Goal: Task Accomplishment & Management: Use online tool/utility

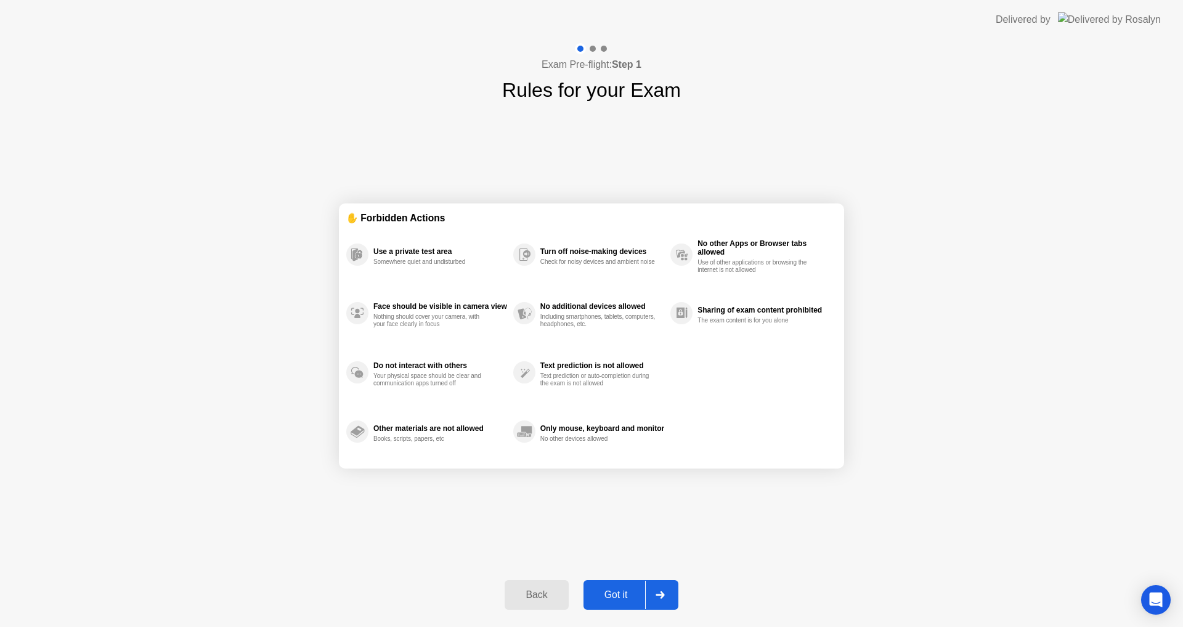
click at [630, 599] on div "Got it" at bounding box center [616, 594] width 58 height 11
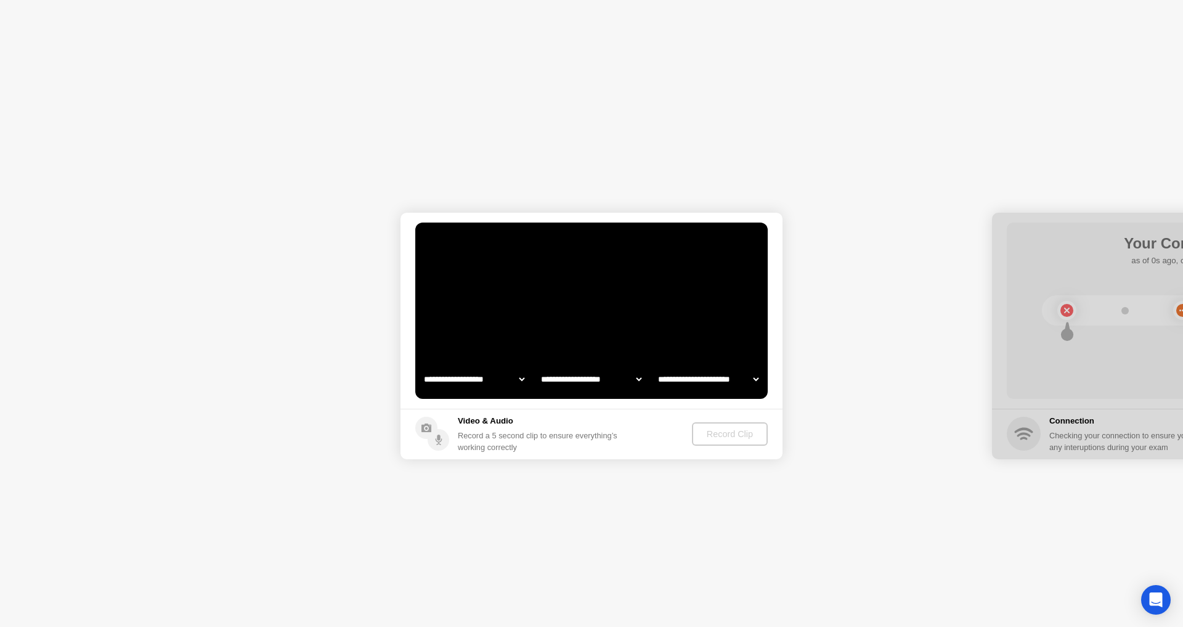
select select "**********"
select select "*******"
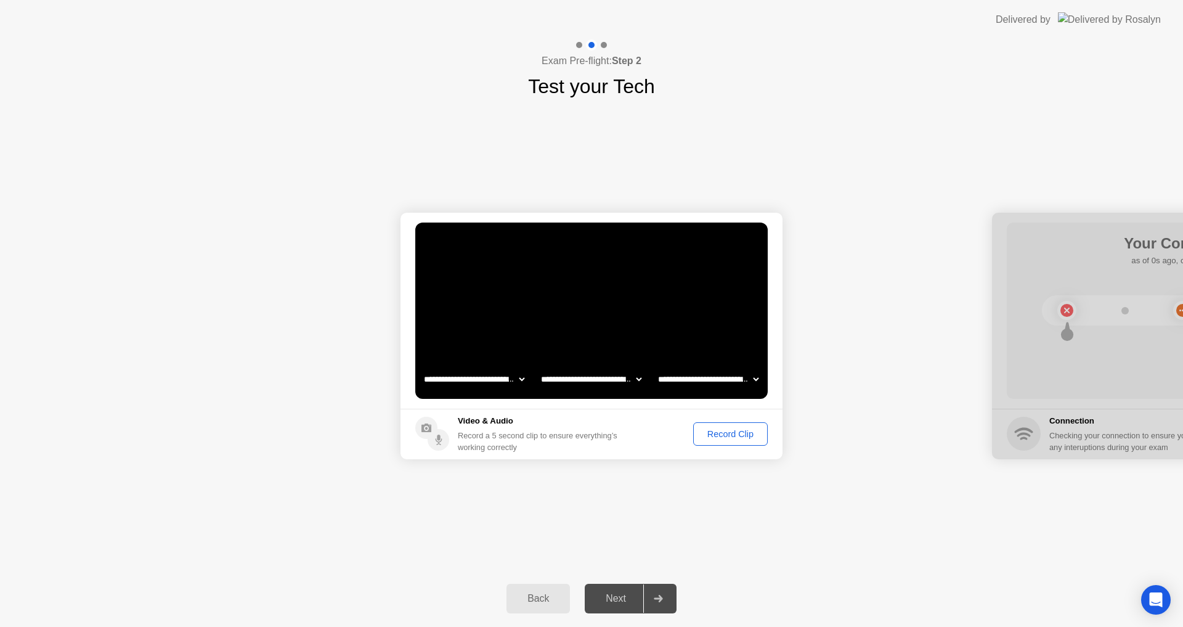
click at [747, 437] on div "Record Clip" at bounding box center [731, 434] width 66 height 10
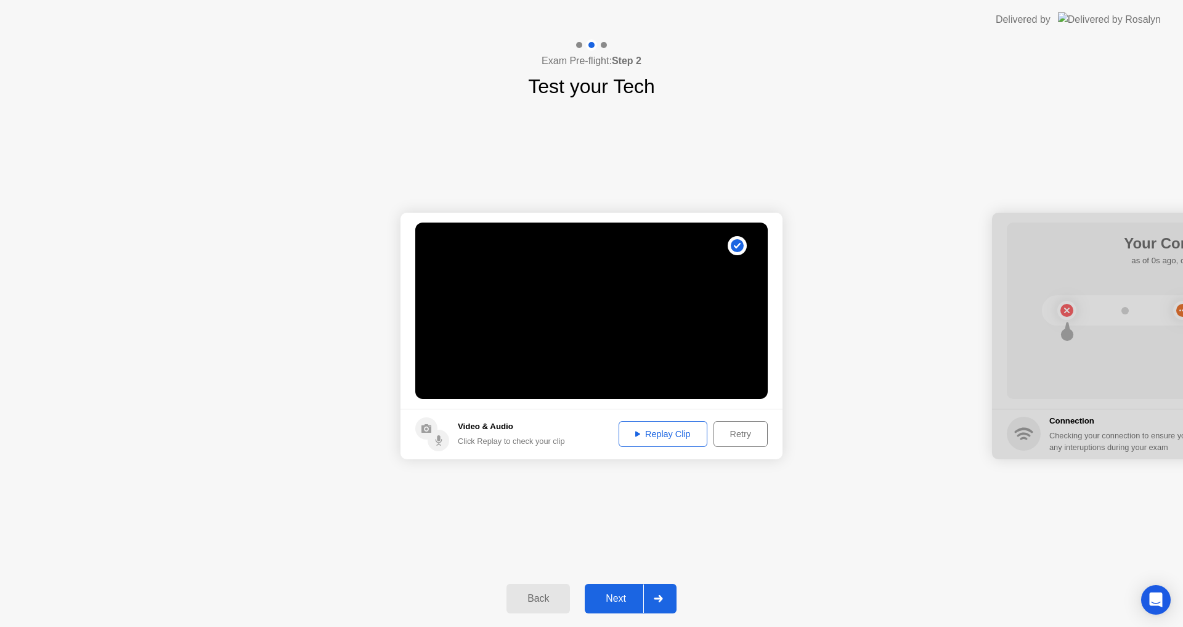
click at [656, 600] on div at bounding box center [659, 598] width 30 height 28
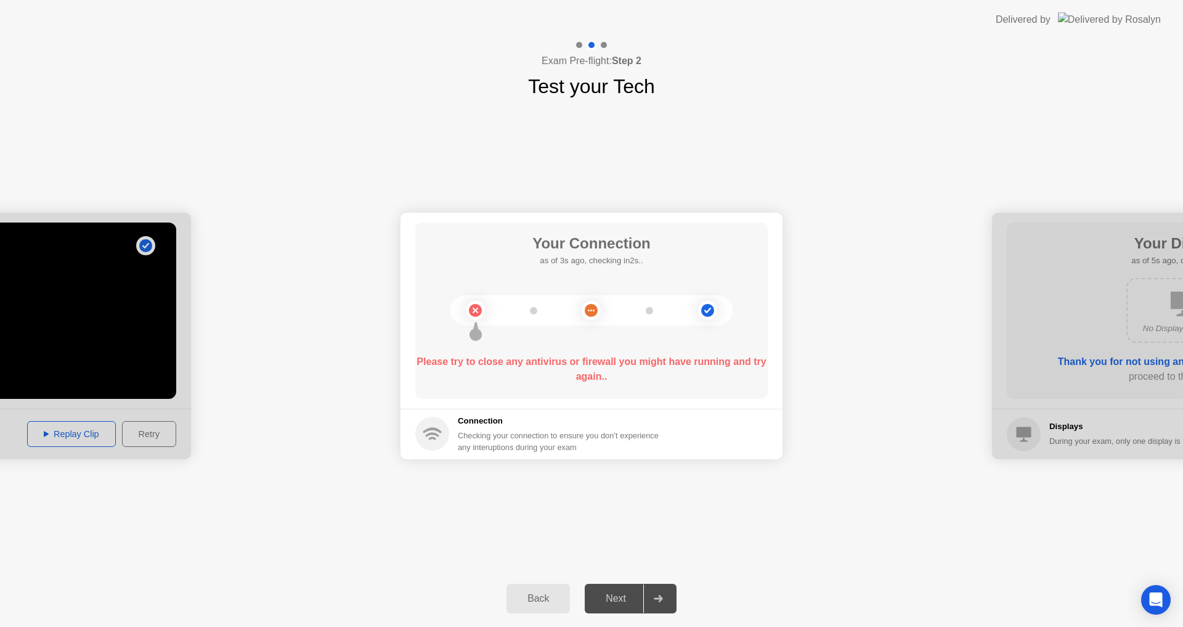
click at [585, 378] on b "Please try to close any antivirus or firewall you might have running and try ag…" at bounding box center [591, 368] width 349 height 25
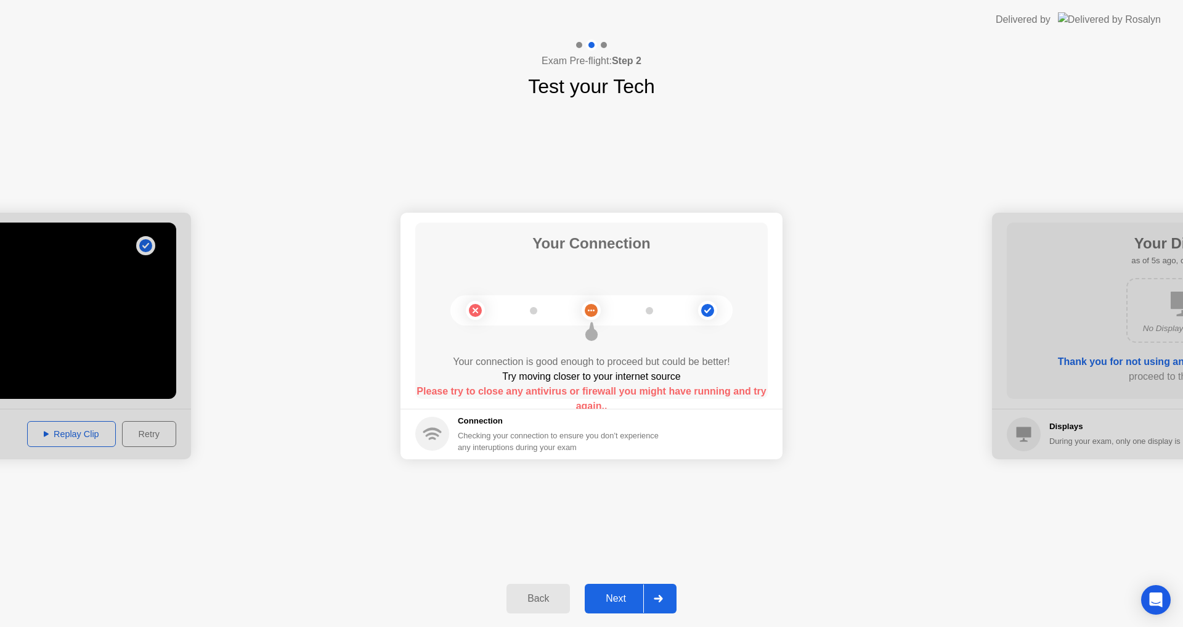
click at [666, 600] on div at bounding box center [659, 598] width 30 height 28
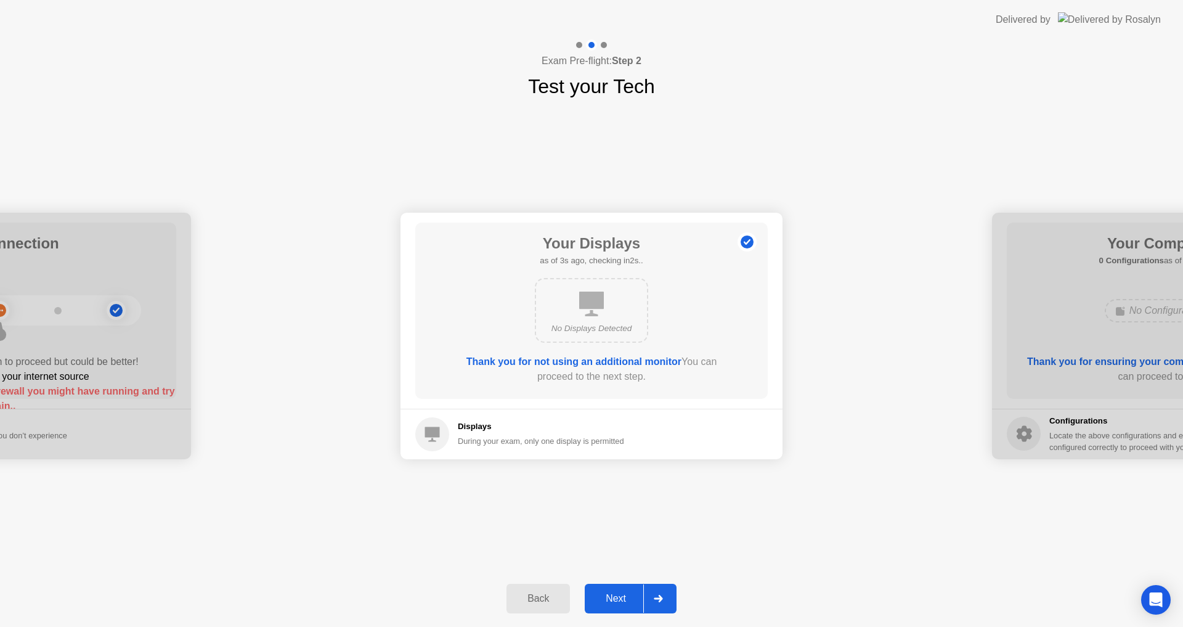
click at [669, 596] on div at bounding box center [659, 598] width 30 height 28
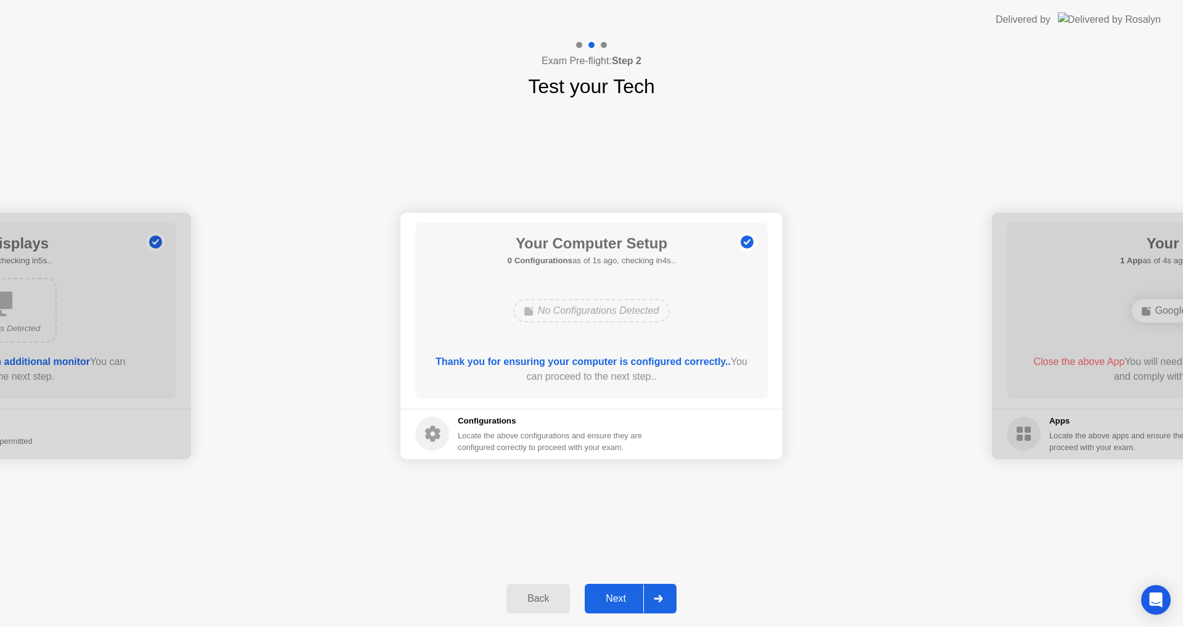
click at [642, 601] on div "Next" at bounding box center [616, 598] width 55 height 11
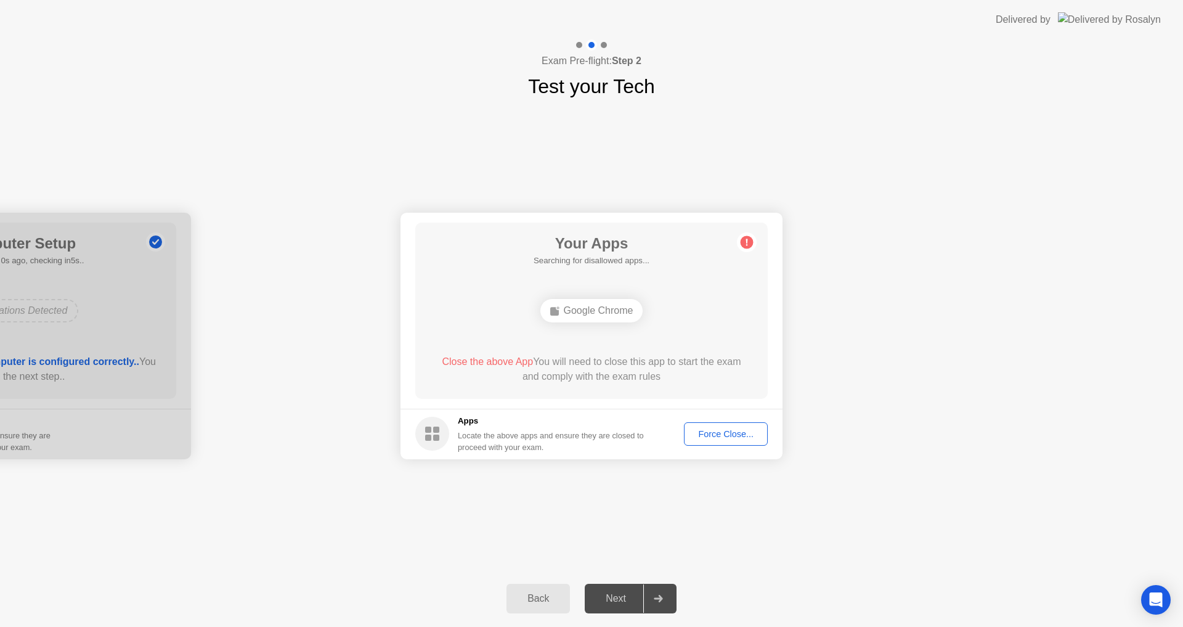
click at [725, 433] on div "Force Close..." at bounding box center [726, 434] width 75 height 10
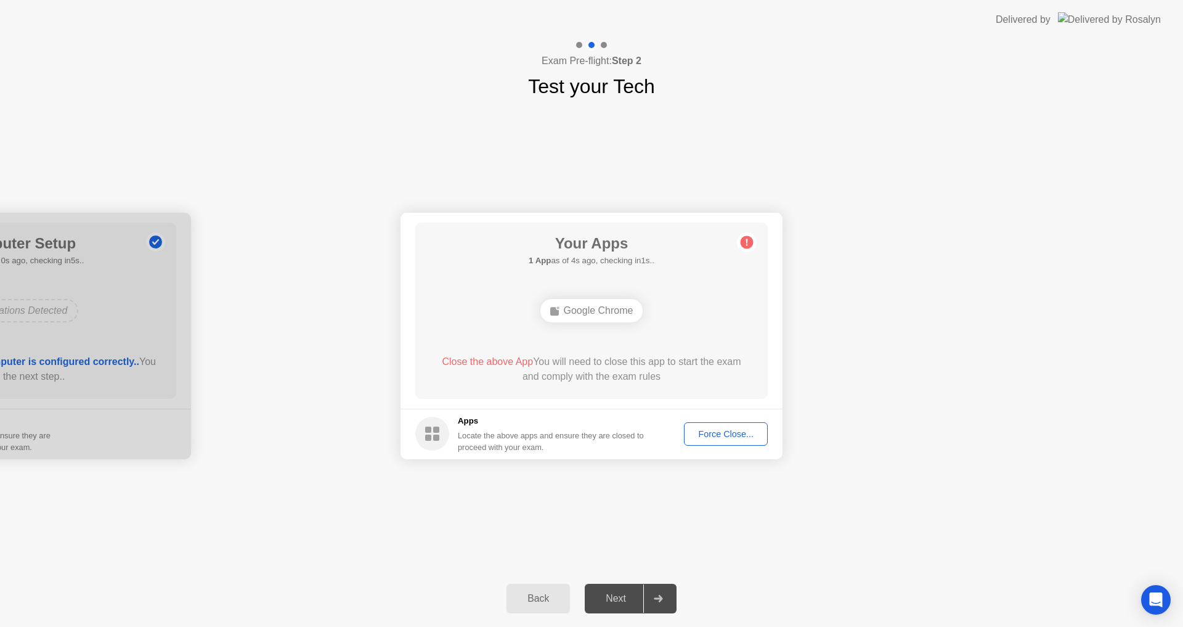
click at [715, 436] on div "Force Close..." at bounding box center [726, 434] width 75 height 10
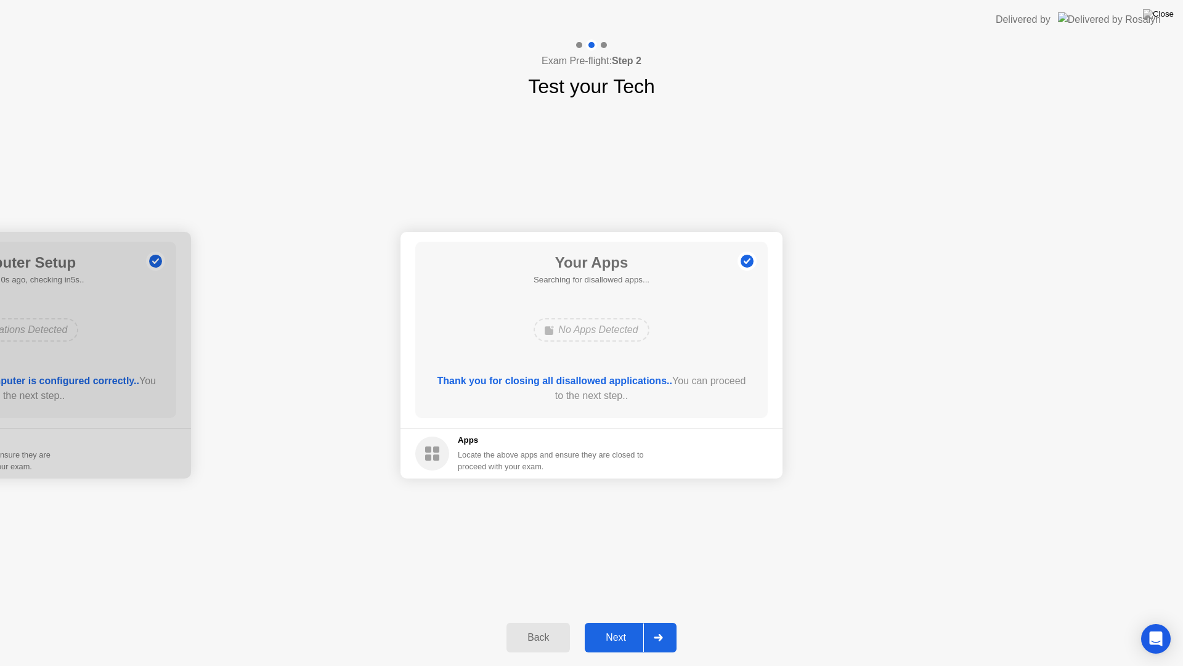
click at [675, 626] on button "Next" at bounding box center [631, 638] width 92 height 30
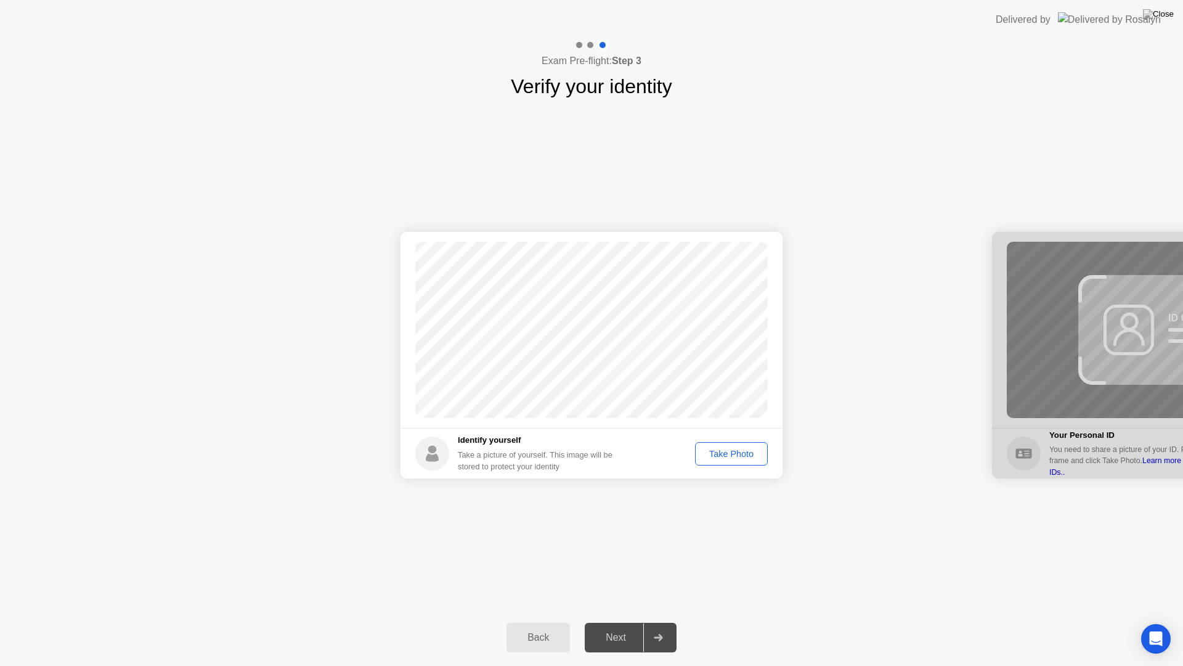
click at [737, 454] on div "Take Photo" at bounding box center [732, 454] width 64 height 10
click at [652, 626] on div at bounding box center [659, 637] width 30 height 28
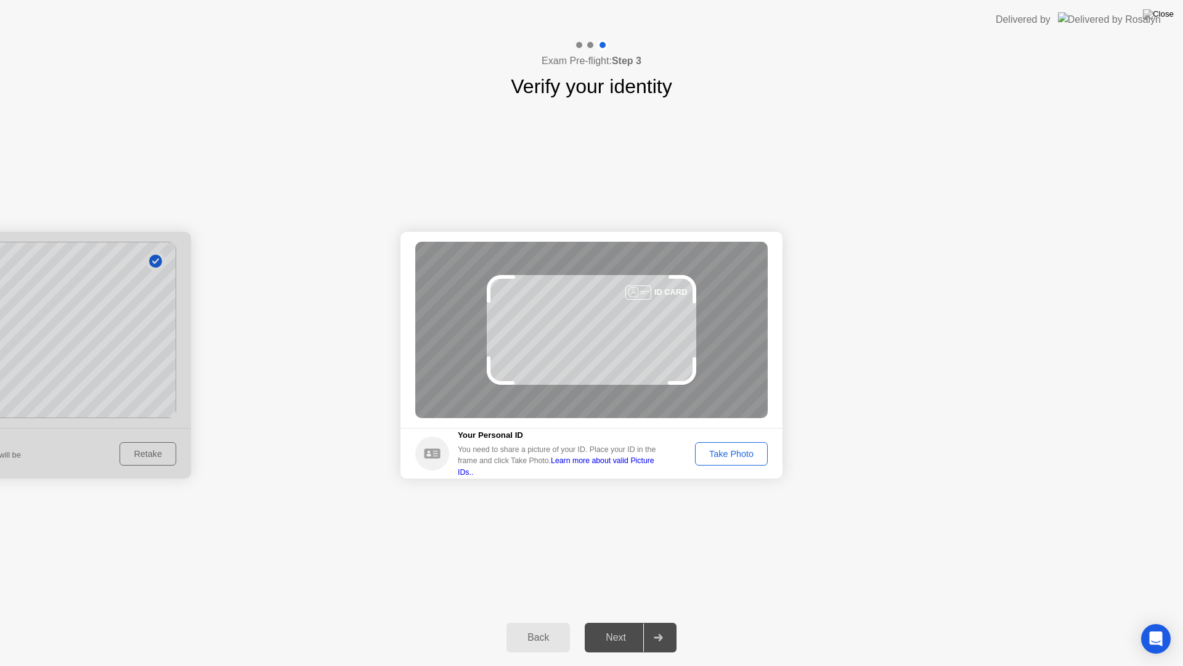
click at [730, 452] on div "Take Photo" at bounding box center [732, 454] width 64 height 10
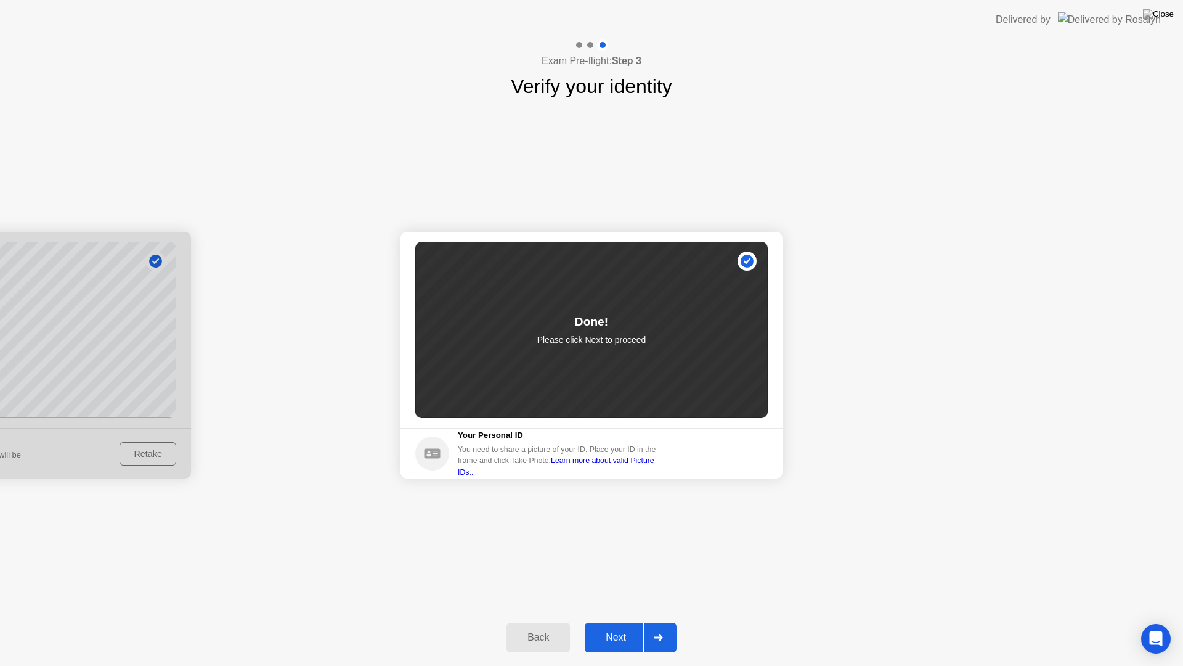
click at [668, 626] on div at bounding box center [659, 637] width 30 height 28
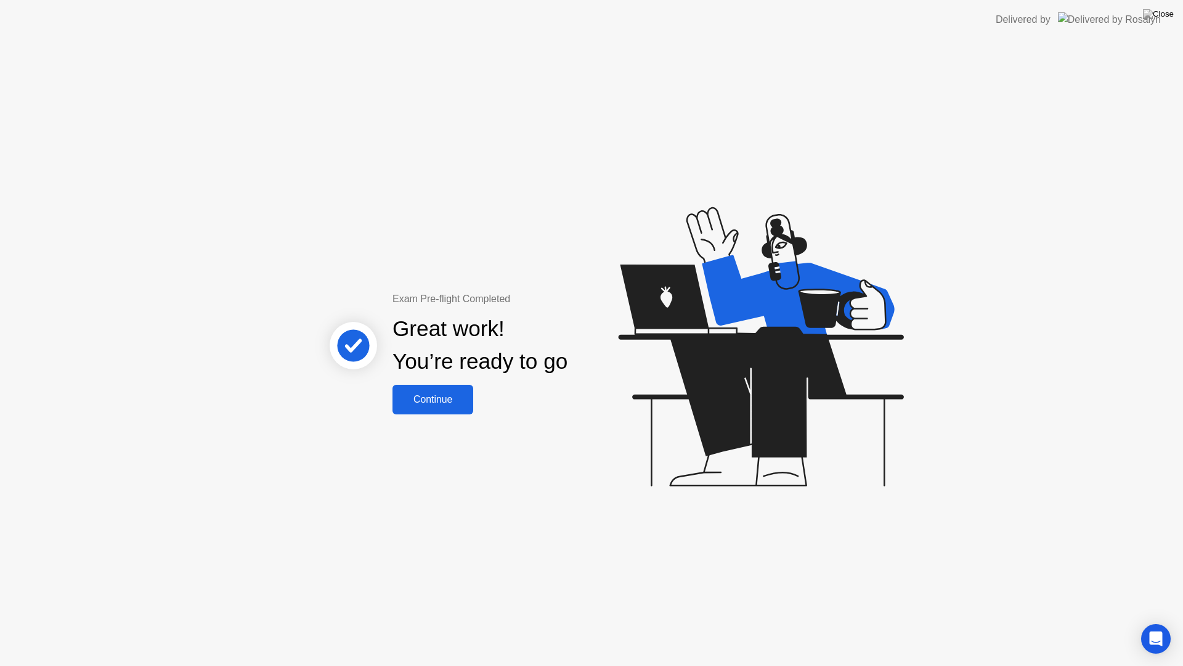
click at [444, 404] on div "Continue" at bounding box center [432, 399] width 73 height 11
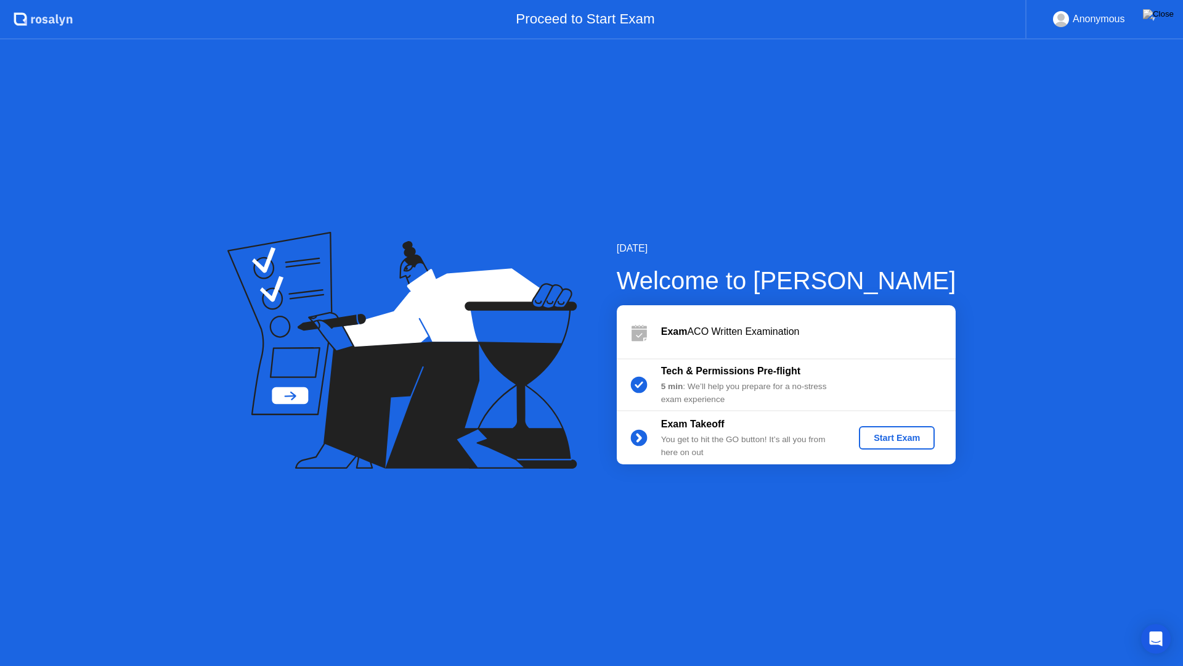
click at [897, 430] on button "Start Exam" at bounding box center [897, 437] width 76 height 23
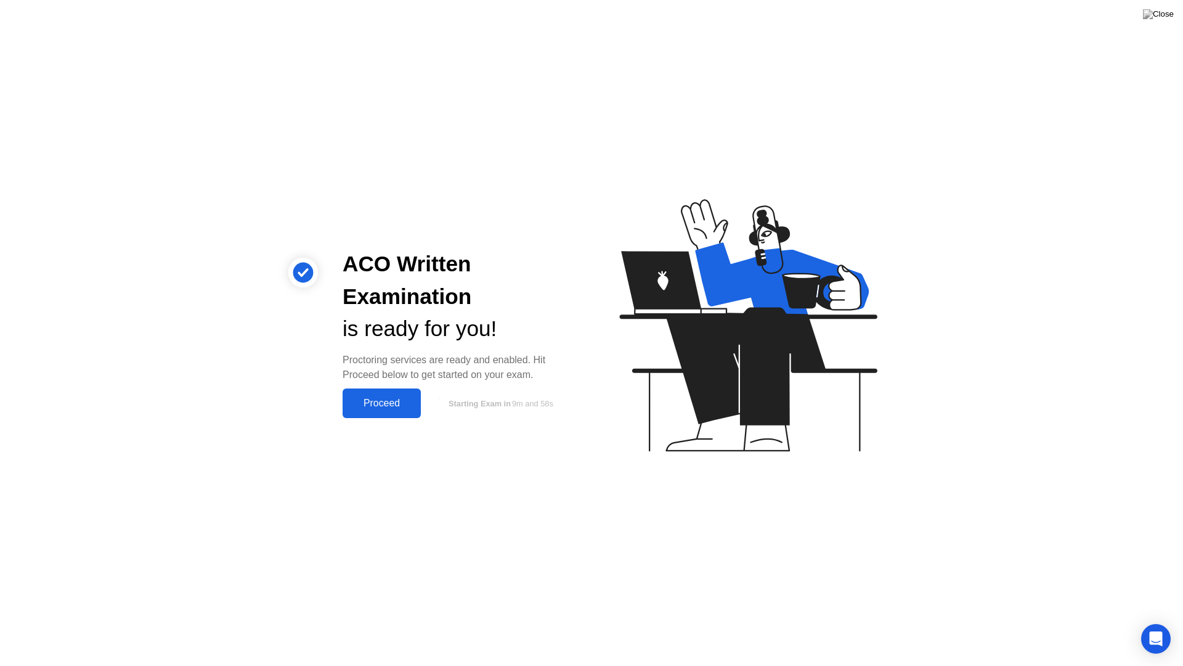
click at [391, 415] on button "Proceed" at bounding box center [382, 403] width 78 height 30
